Goal: Information Seeking & Learning: Find specific page/section

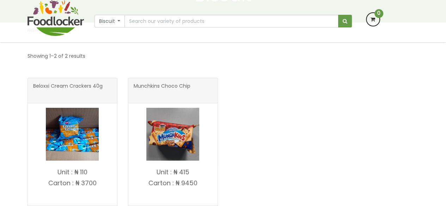
scroll to position [127, 0]
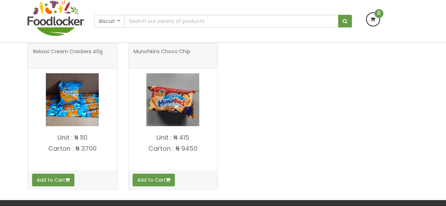
drag, startPoint x: 450, startPoint y: 30, endPoint x: 451, endPoint y: 76, distance: 46.9
click at [445, 76] on html "Lagos and Ogun deliveries will be done on Thursdays | Live Cow, Beef and Cow-sh…" at bounding box center [223, 136] width 446 height 523
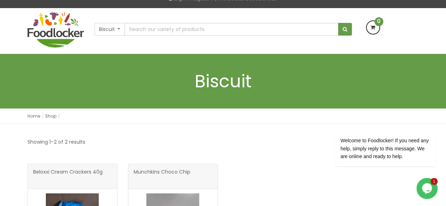
scroll to position [51, 0]
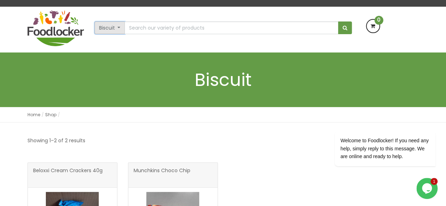
click at [118, 29] on button "Biscuit" at bounding box center [109, 27] width 31 height 13
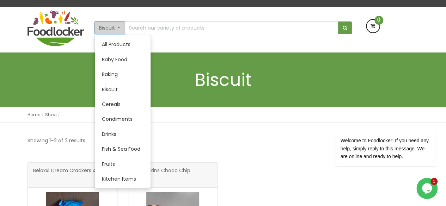
click at [118, 29] on button "Biscuit" at bounding box center [109, 27] width 31 height 13
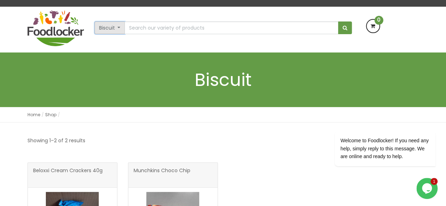
click at [118, 29] on button "Biscuit" at bounding box center [109, 27] width 31 height 13
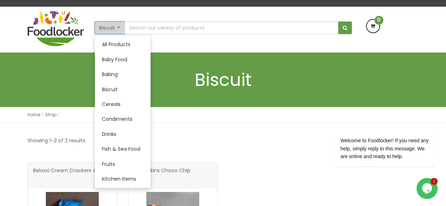
click at [118, 29] on button "Biscuit" at bounding box center [109, 27] width 31 height 13
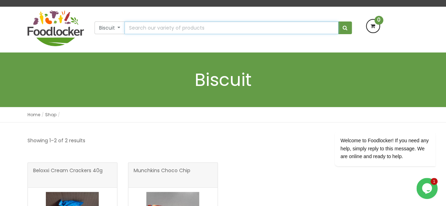
click at [160, 26] on input "text" at bounding box center [231, 27] width 214 height 13
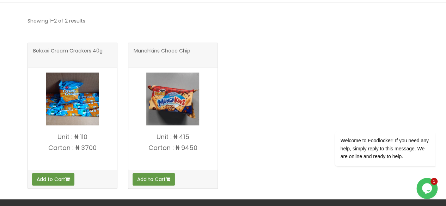
scroll to position [126, 0]
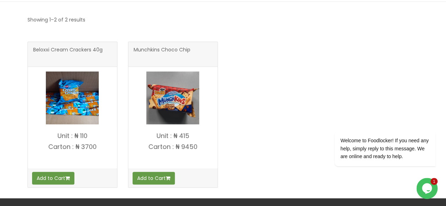
click at [150, 21] on input "text" at bounding box center [231, 21] width 214 height 13
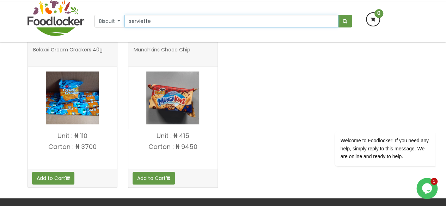
type input "serviette"
click at [338, 15] on button "submit" at bounding box center [345, 21] width 14 height 13
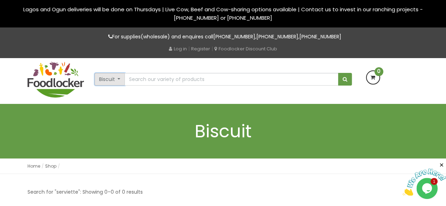
click at [119, 79] on button "Biscuit" at bounding box center [109, 79] width 31 height 13
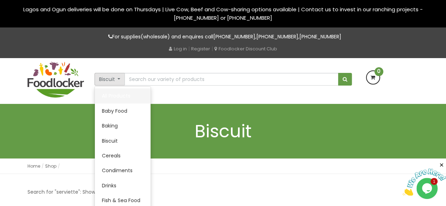
click at [120, 95] on link "All Products" at bounding box center [123, 95] width 56 height 15
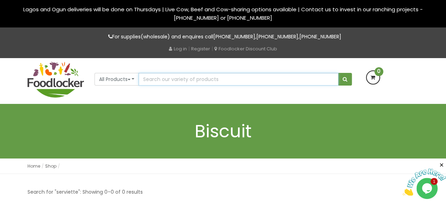
click at [175, 79] on input "text" at bounding box center [237, 79] width 199 height 13
type input "serviette"
click at [338, 73] on button "submit" at bounding box center [345, 79] width 14 height 13
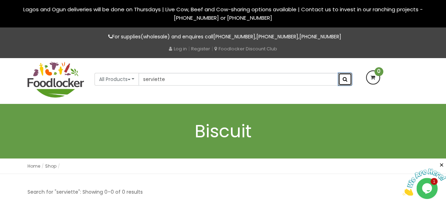
click at [343, 81] on span "submit" at bounding box center [344, 79] width 5 height 5
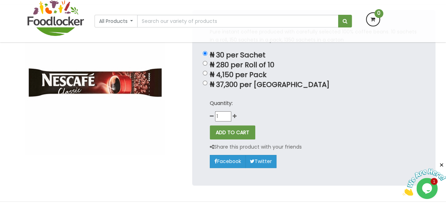
scroll to position [76, 0]
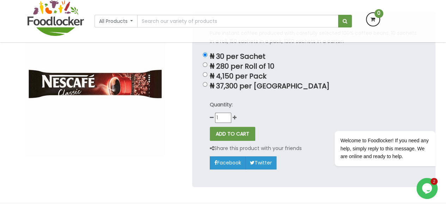
click at [292, 168] on div "Share this product with your friends Facebook Twitter Whatsapp" at bounding box center [256, 156] width 92 height 25
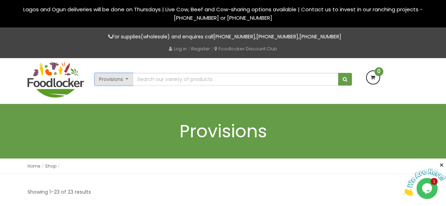
click at [115, 81] on button "Provisions" at bounding box center [113, 79] width 39 height 13
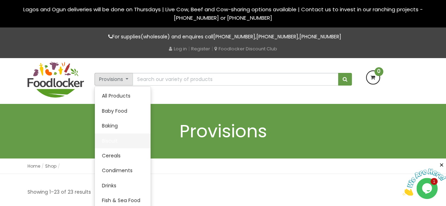
click at [116, 140] on link "Biscuit" at bounding box center [123, 141] width 56 height 15
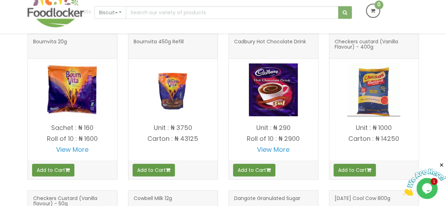
scroll to position [136, 0]
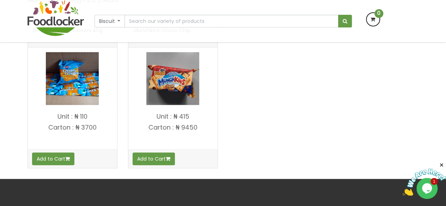
scroll to position [97, 0]
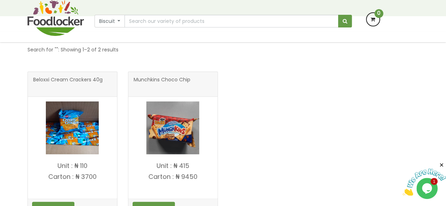
click at [76, 153] on img at bounding box center [72, 127] width 53 height 53
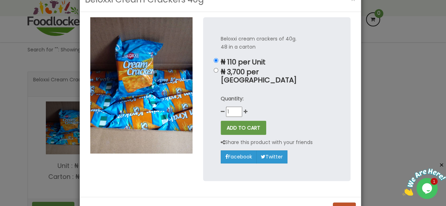
scroll to position [39, 0]
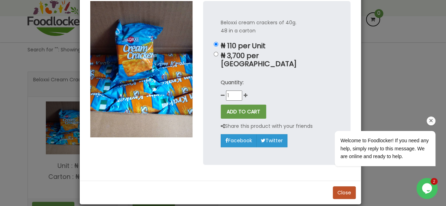
click at [431, 120] on icon "Chat attention grabber" at bounding box center [431, 121] width 6 height 6
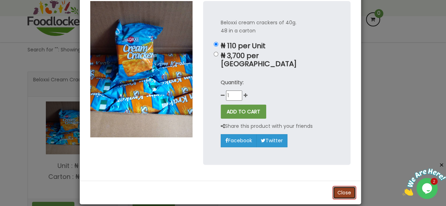
click at [344, 186] on button "Close" at bounding box center [344, 192] width 23 height 13
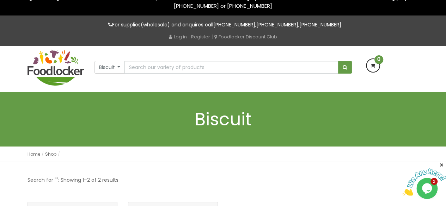
scroll to position [0, 0]
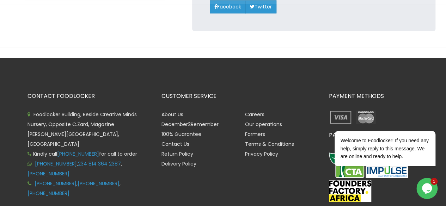
scroll to position [277, 0]
